Goal: Find contact information: Find contact information

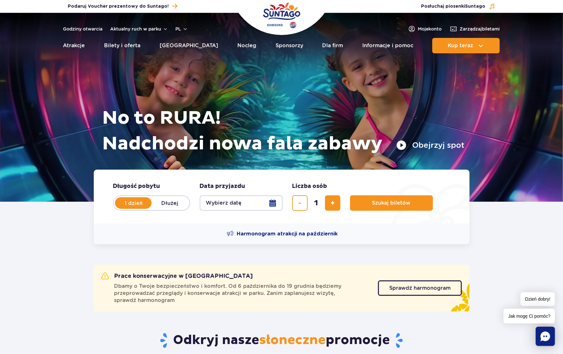
click at [543, 336] on icon "Chat" at bounding box center [546, 336] width 10 height 10
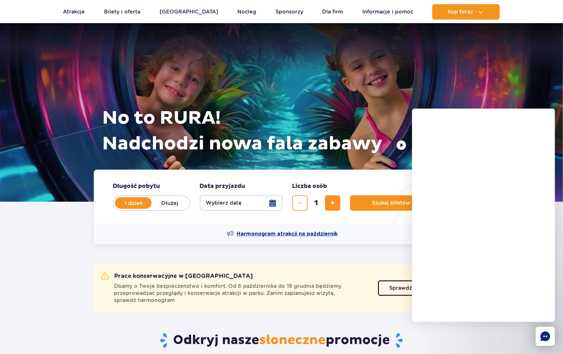
scroll to position [110, 0]
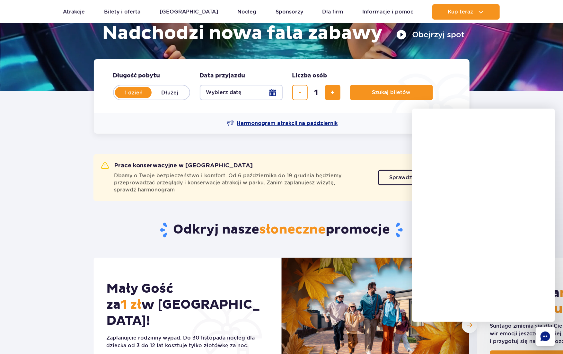
click at [277, 121] on span "Harmonogram atrakcji na październik" at bounding box center [287, 123] width 101 height 7
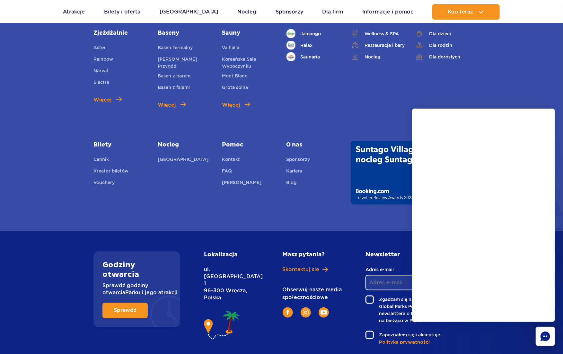
scroll to position [2339, 0]
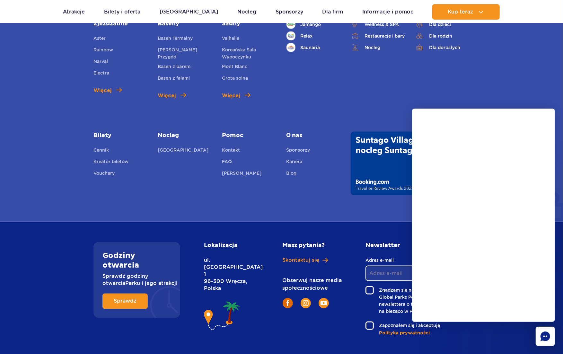
click at [286, 298] on link at bounding box center [288, 303] width 10 height 10
click at [312, 257] on span "Skontaktuj się" at bounding box center [301, 260] width 37 height 7
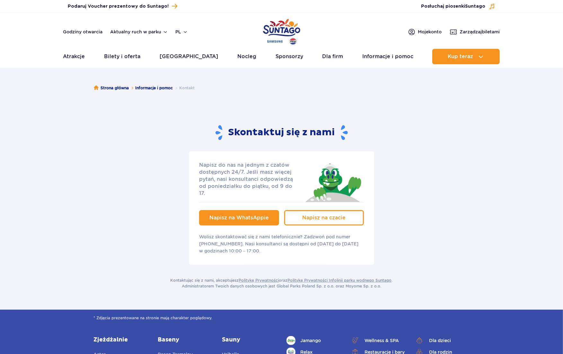
click at [253, 215] on span "Napisz na WhatsAppie" at bounding box center [238, 218] width 59 height 6
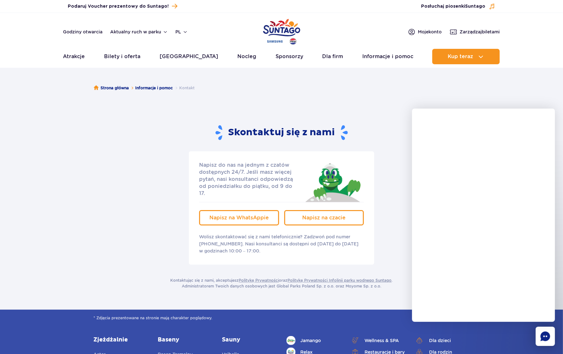
click at [144, 186] on div "Napisz do nas na jednym z czatów dostępnych 24/7. Jeśli masz więcej pytań, nasi…" at bounding box center [282, 207] width 386 height 113
click at [106, 153] on div "Napisz do nas na jednym z czatów dostępnych 24/7. Jeśli masz więcej pytań, nasi…" at bounding box center [282, 207] width 386 height 113
